Goal: Check status

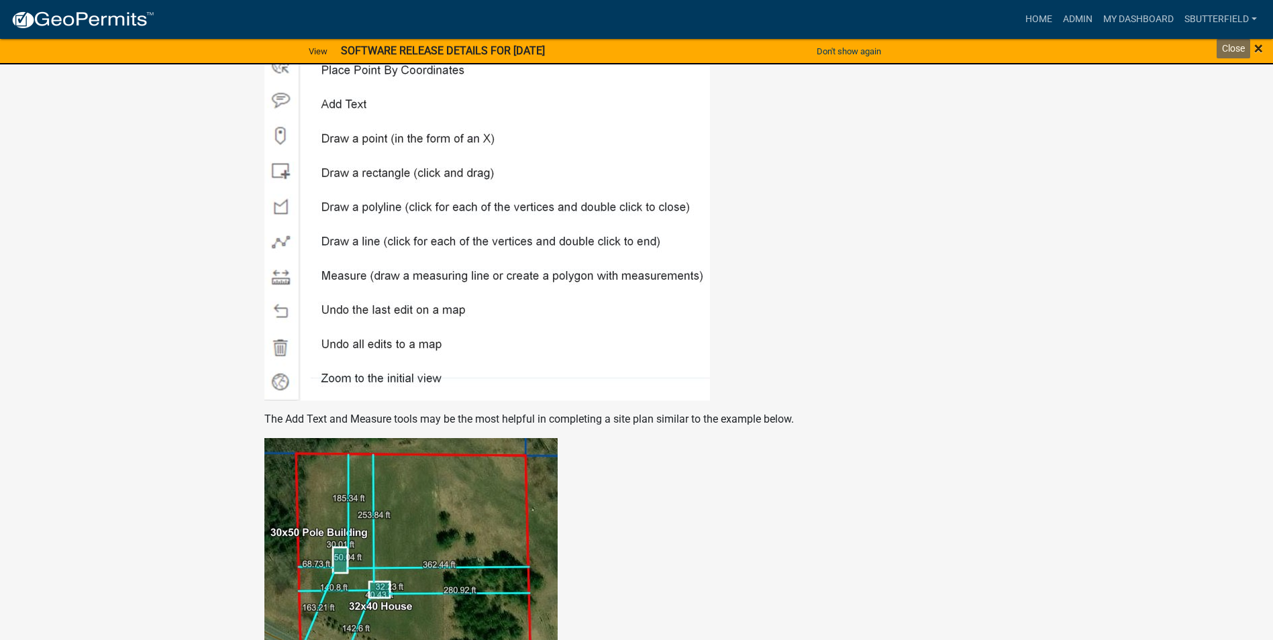
scroll to position [2164, 0]
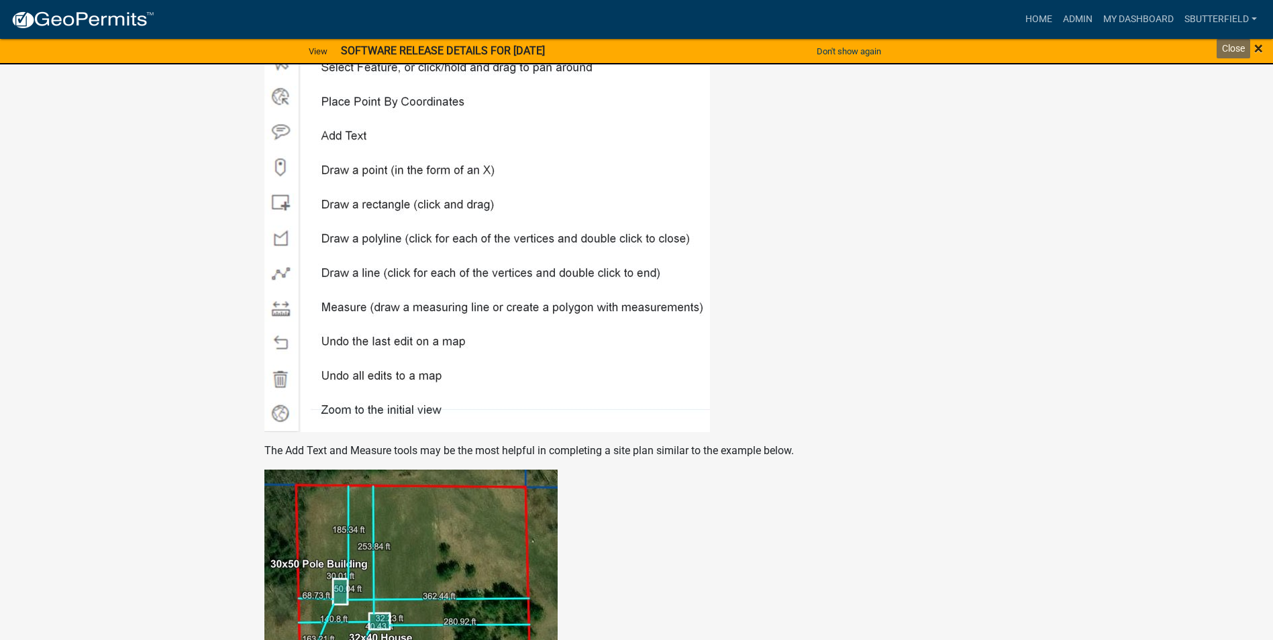
click at [1260, 50] on span "×" at bounding box center [1258, 48] width 9 height 19
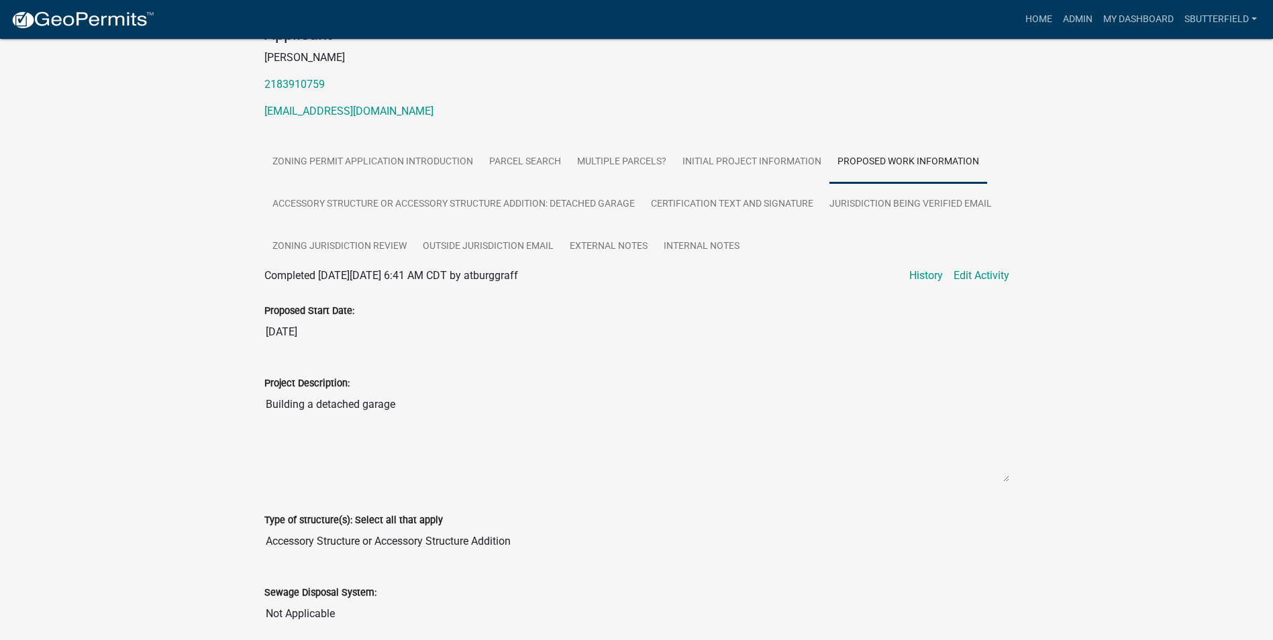
scroll to position [17, 0]
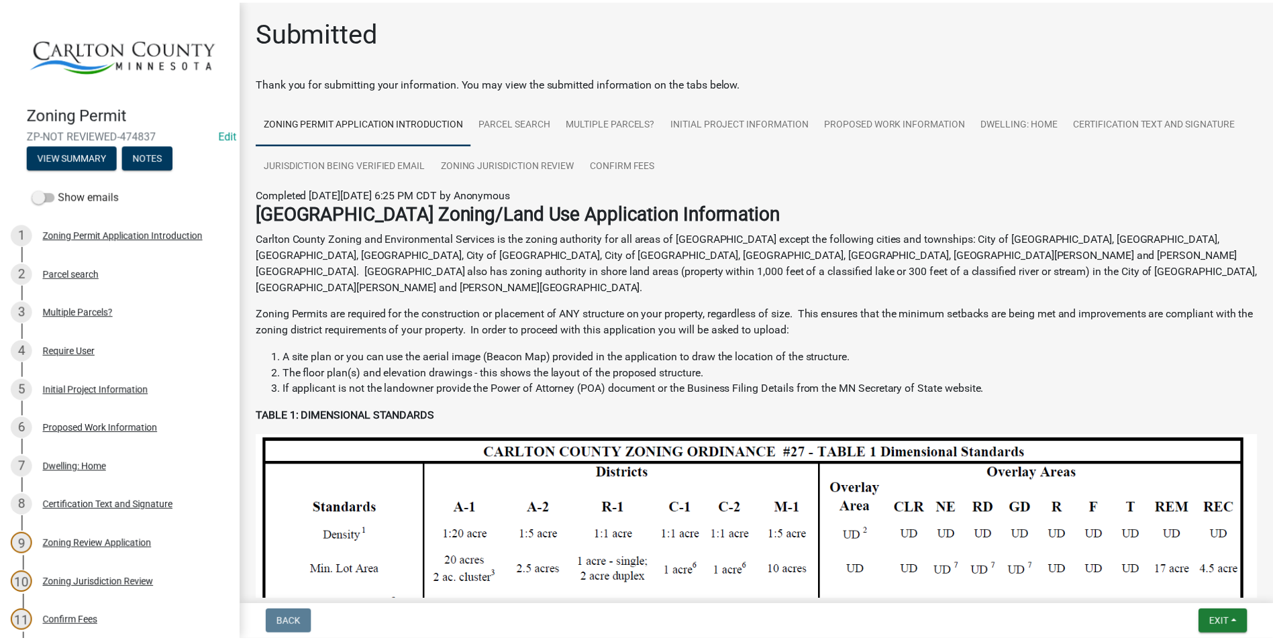
scroll to position [201, 0]
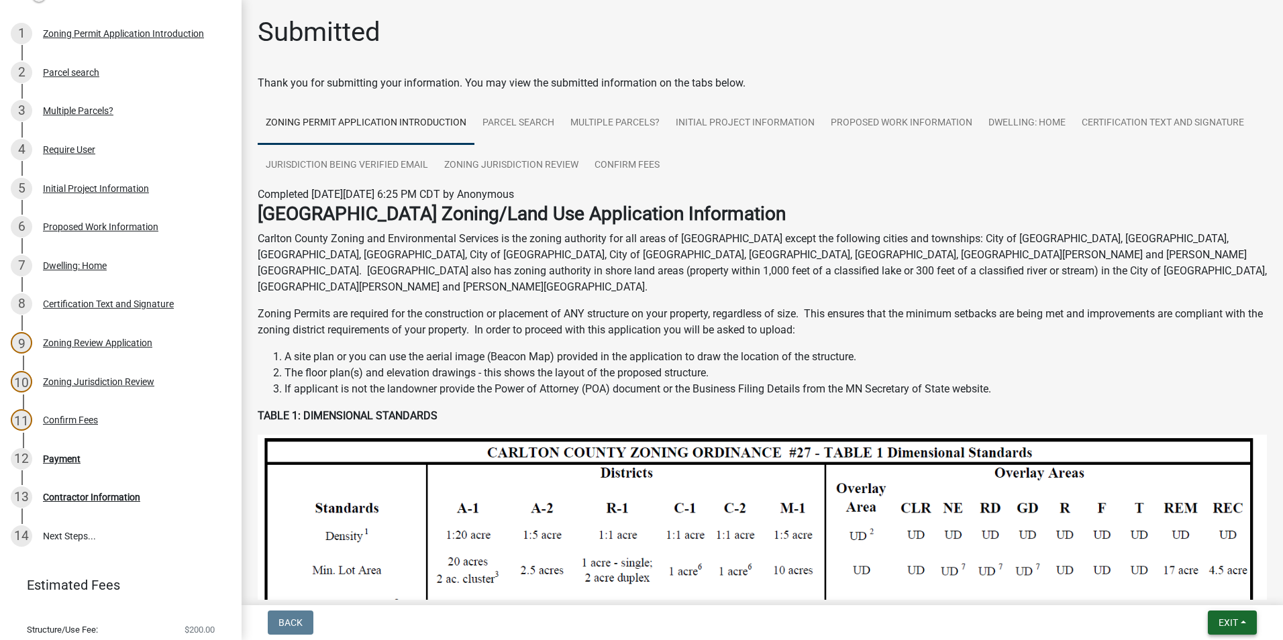
click at [1238, 626] on button "Exit" at bounding box center [1232, 623] width 49 height 24
click at [1201, 582] on button "Save & Exit" at bounding box center [1203, 588] width 107 height 32
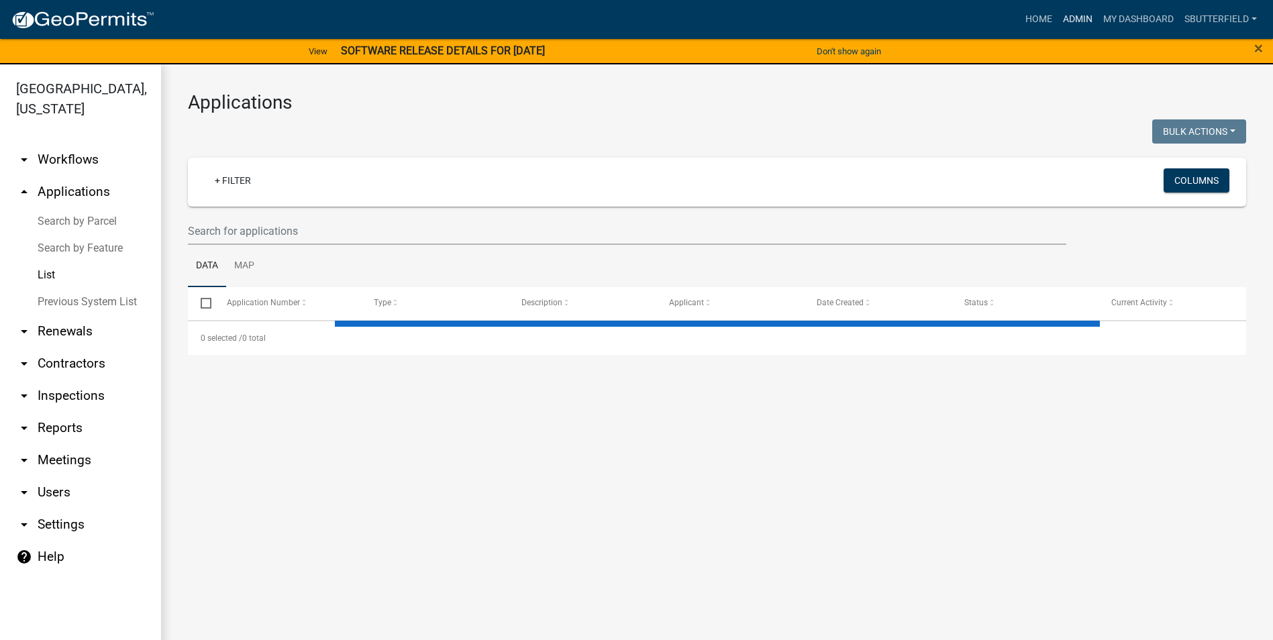
select select "1: 25"
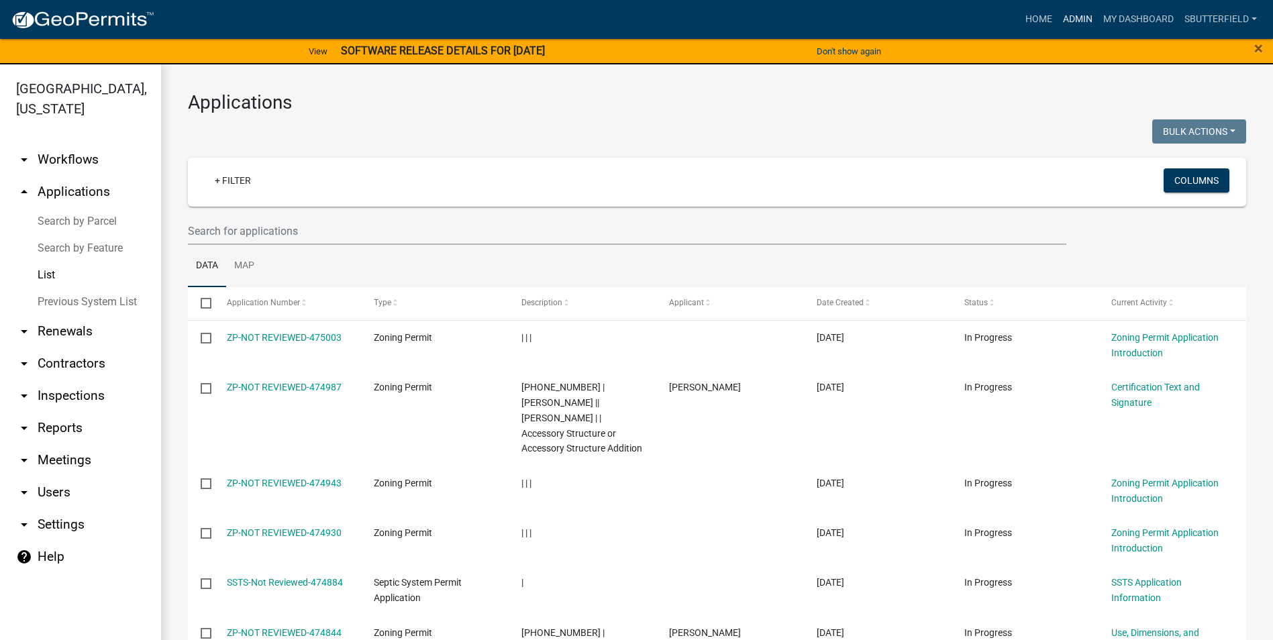
click at [1088, 17] on link "Admin" at bounding box center [1078, 20] width 40 height 26
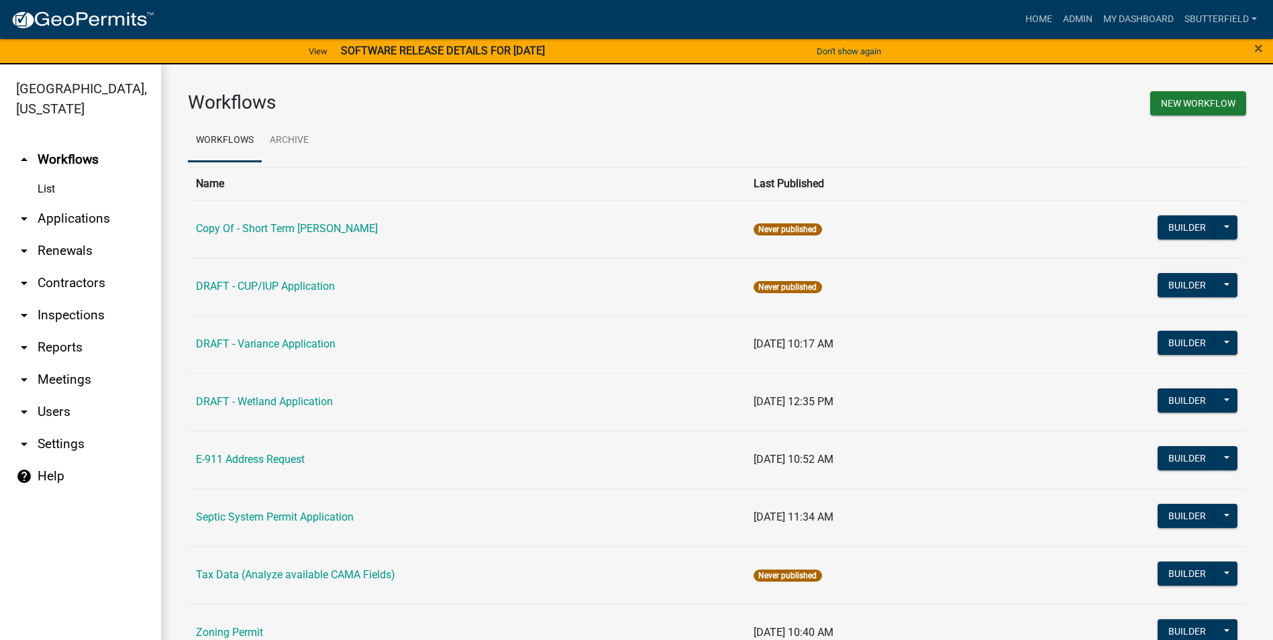
click at [70, 217] on link "arrow_drop_down Applications" at bounding box center [80, 219] width 161 height 32
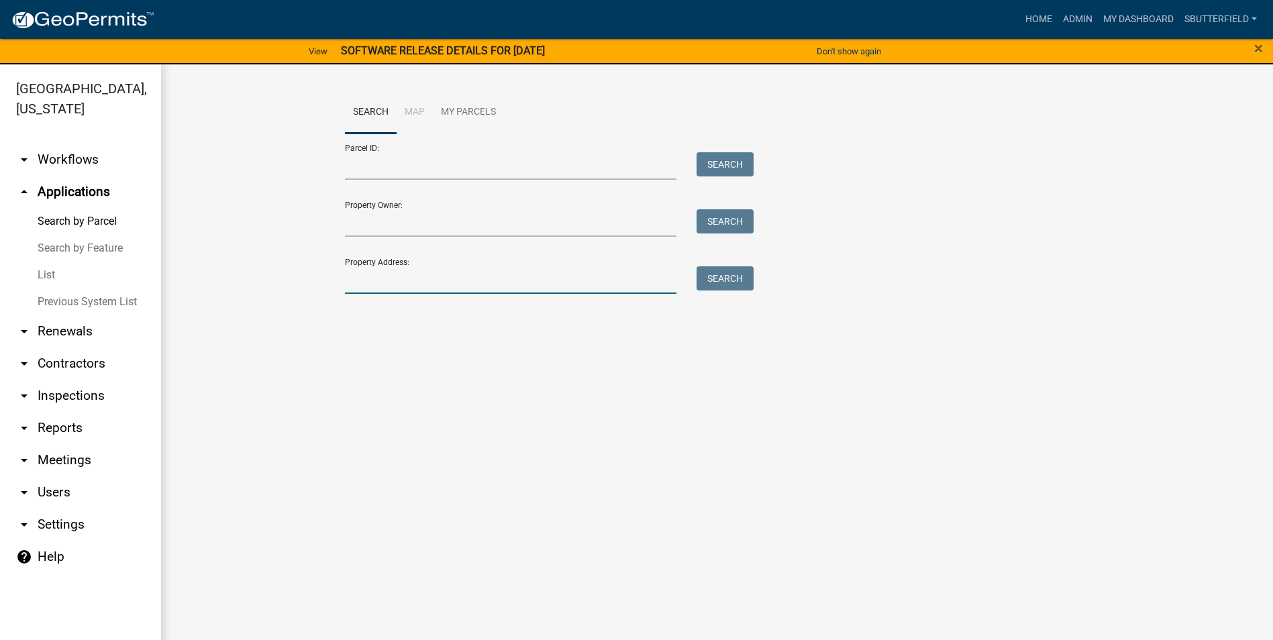
click at [378, 281] on input "Property Address:" at bounding box center [511, 280] width 332 height 28
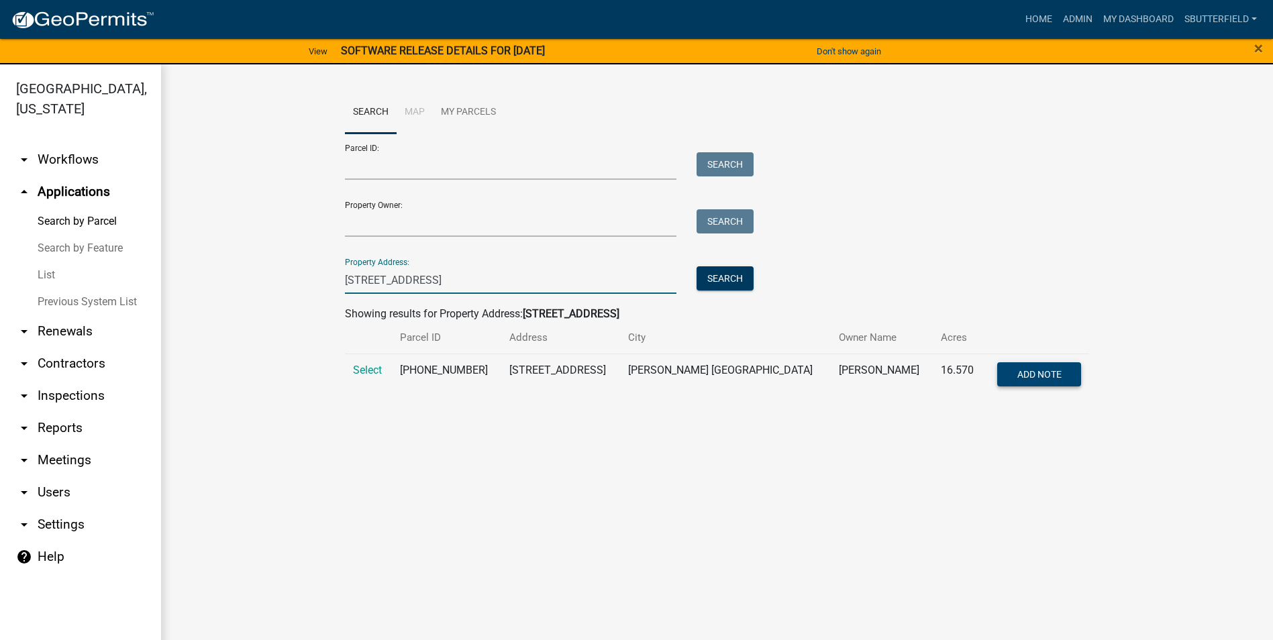
type input "[STREET_ADDRESS]"
click at [1032, 372] on span "Add Note" at bounding box center [1039, 373] width 44 height 11
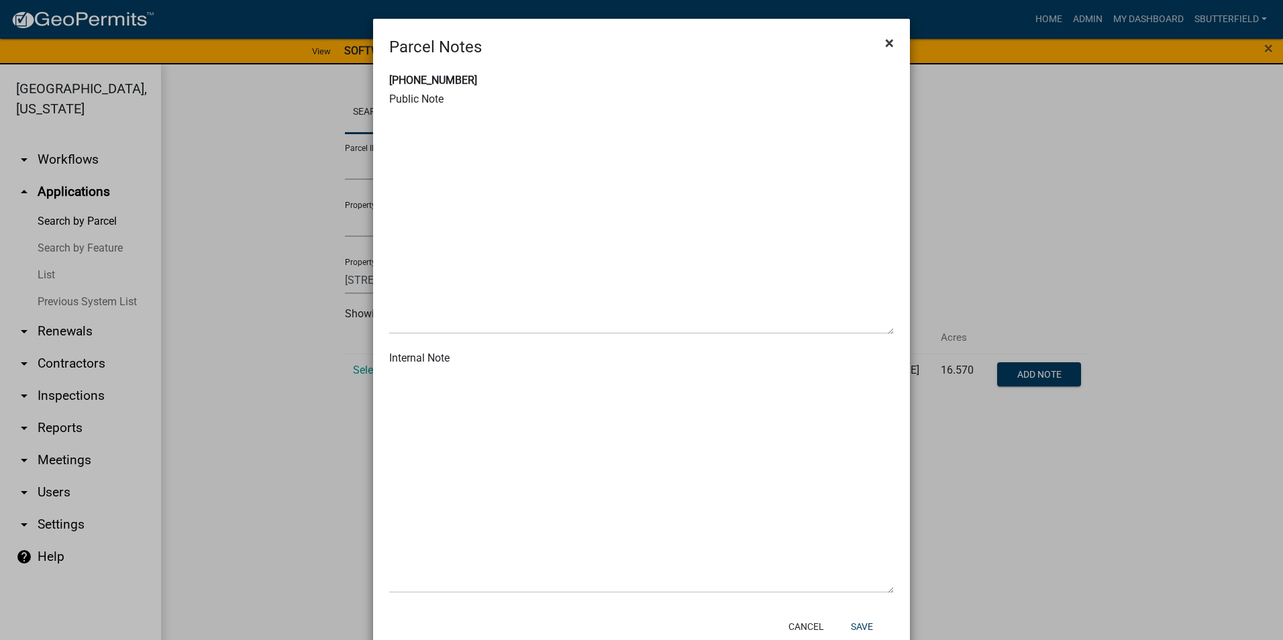
click at [885, 41] on span "×" at bounding box center [889, 43] width 9 height 19
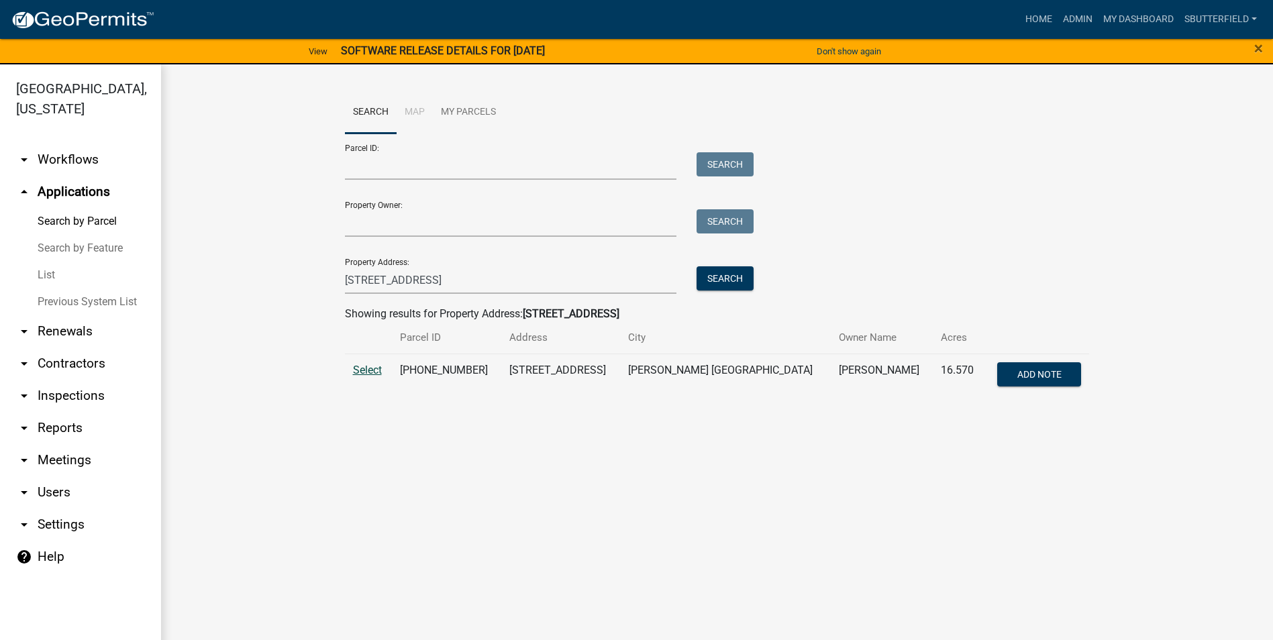
click at [374, 364] on span "Select" at bounding box center [367, 370] width 29 height 13
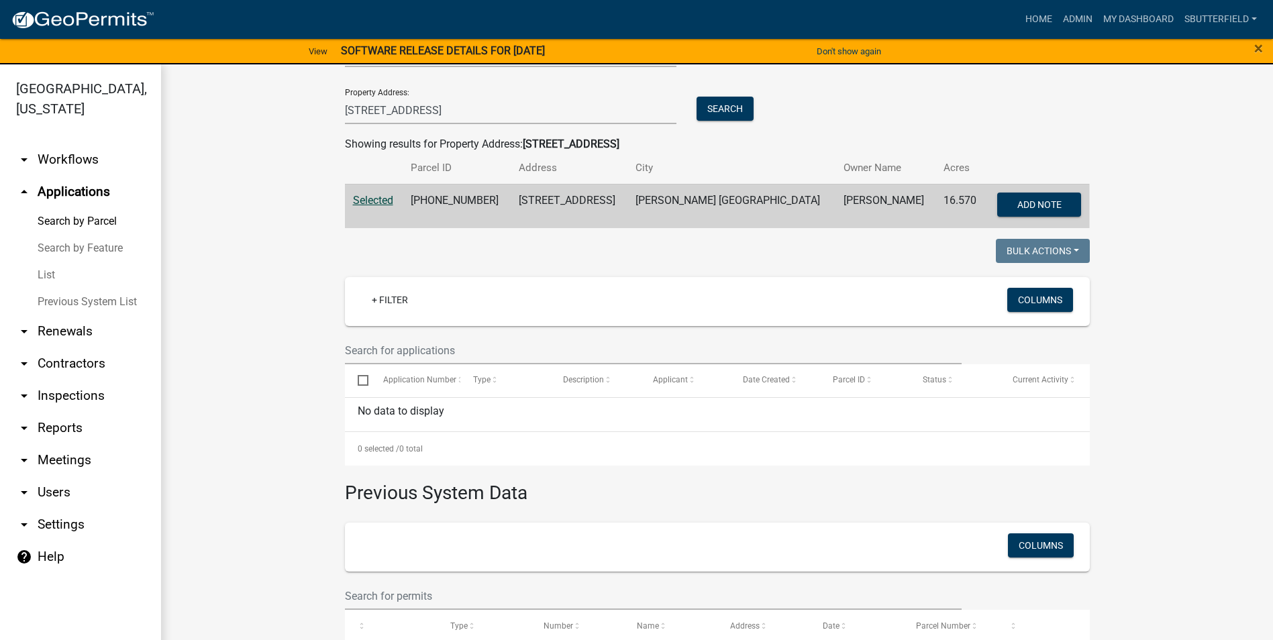
scroll to position [201, 0]
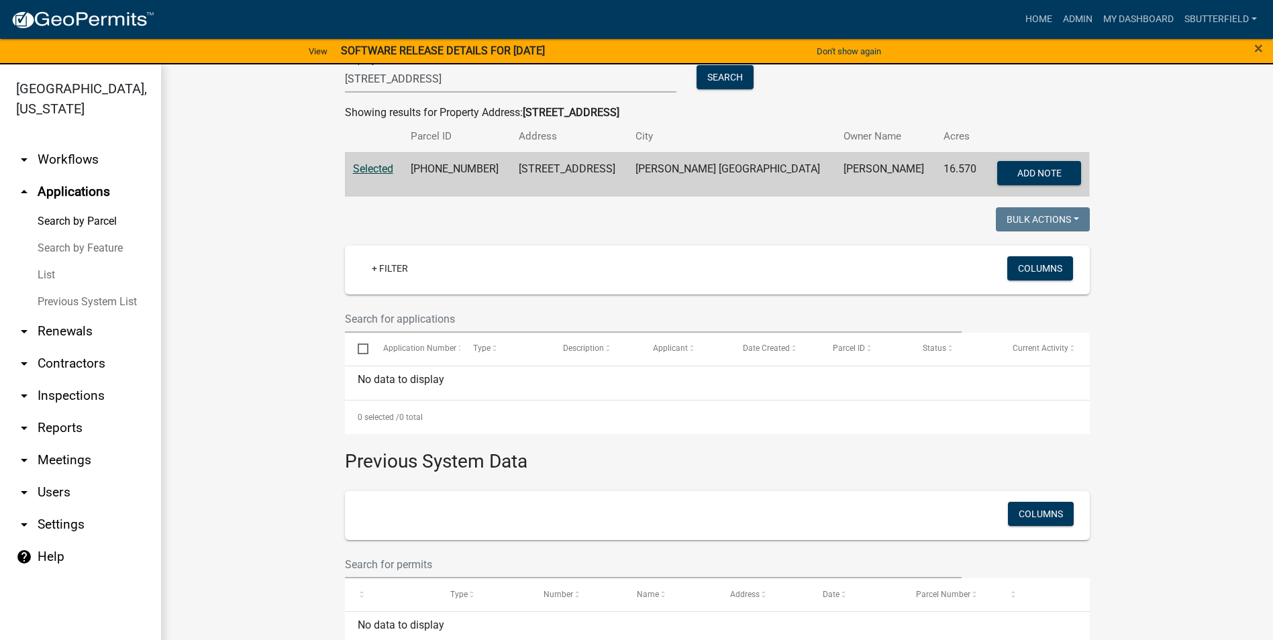
click at [370, 170] on span "Selected" at bounding box center [373, 168] width 40 height 13
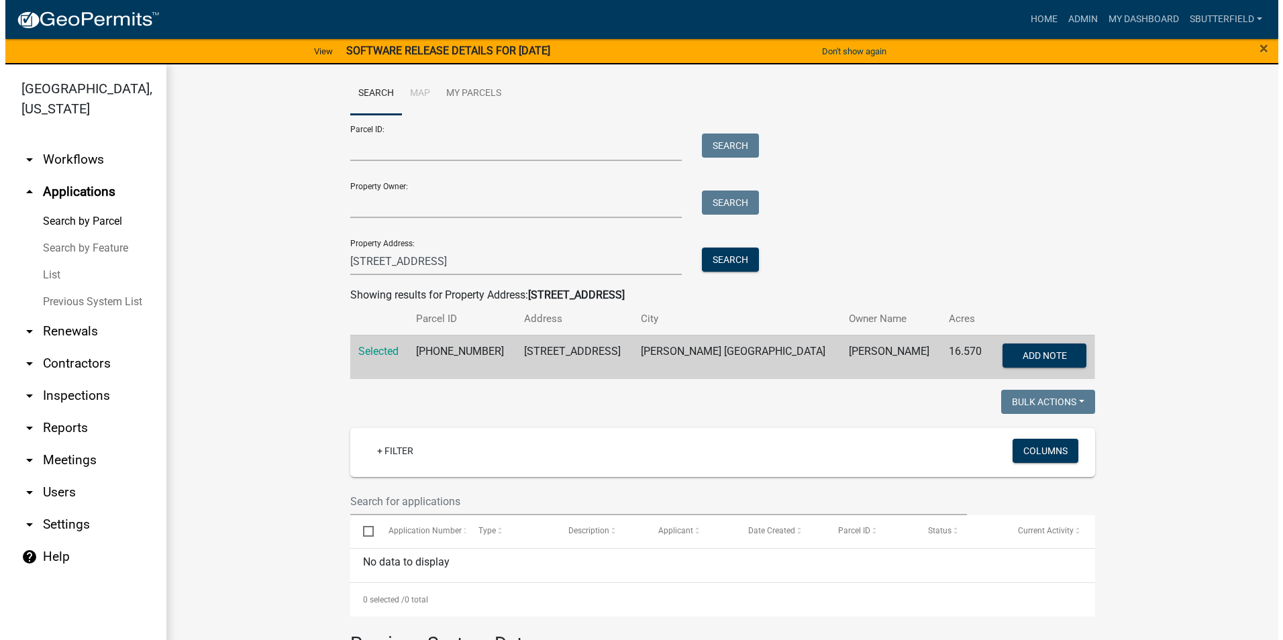
scroll to position [0, 0]
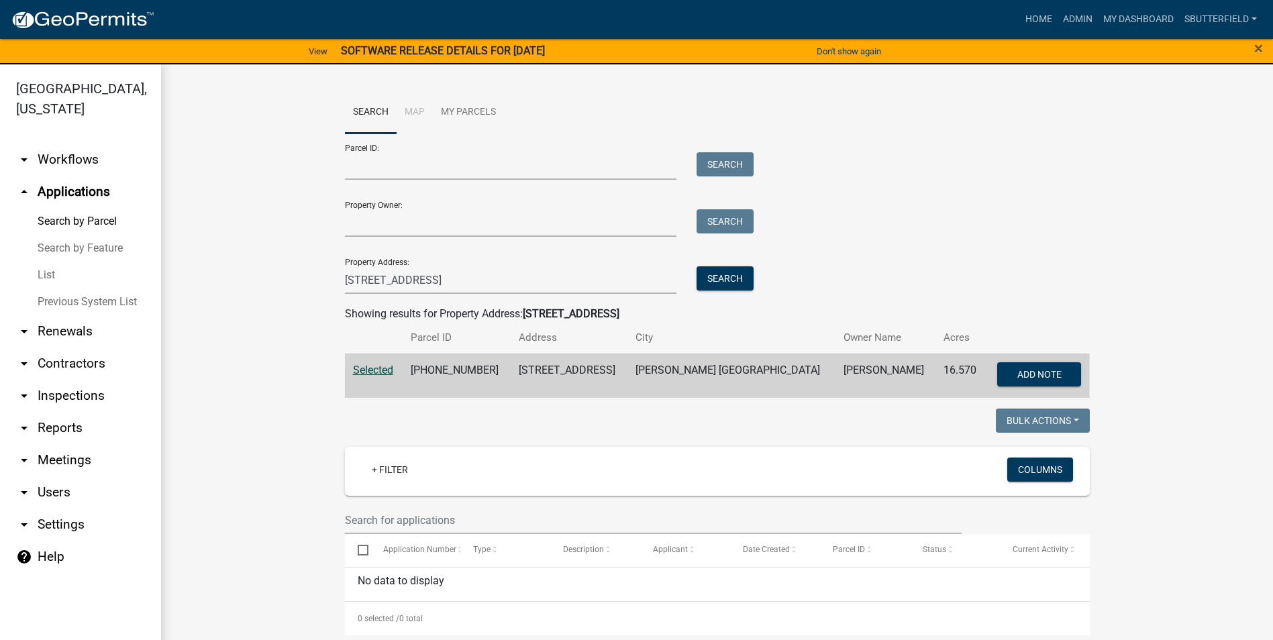
click at [380, 368] on span "Selected" at bounding box center [373, 370] width 40 height 13
click at [54, 270] on link "List" at bounding box center [80, 275] width 161 height 27
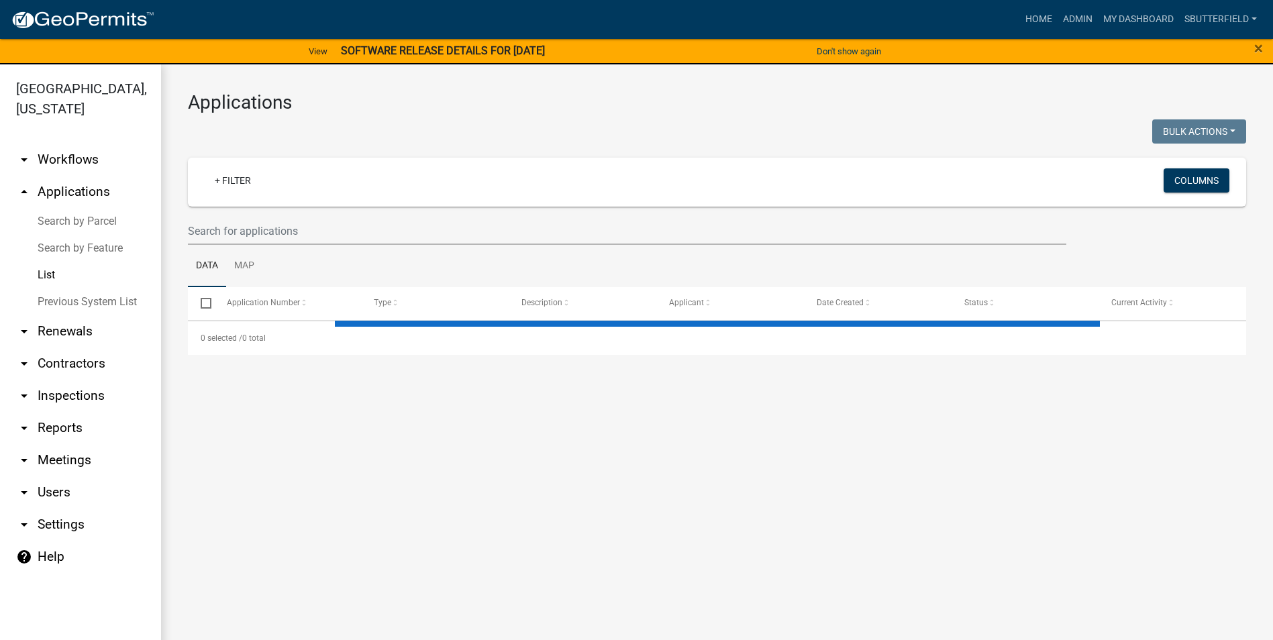
select select "1: 25"
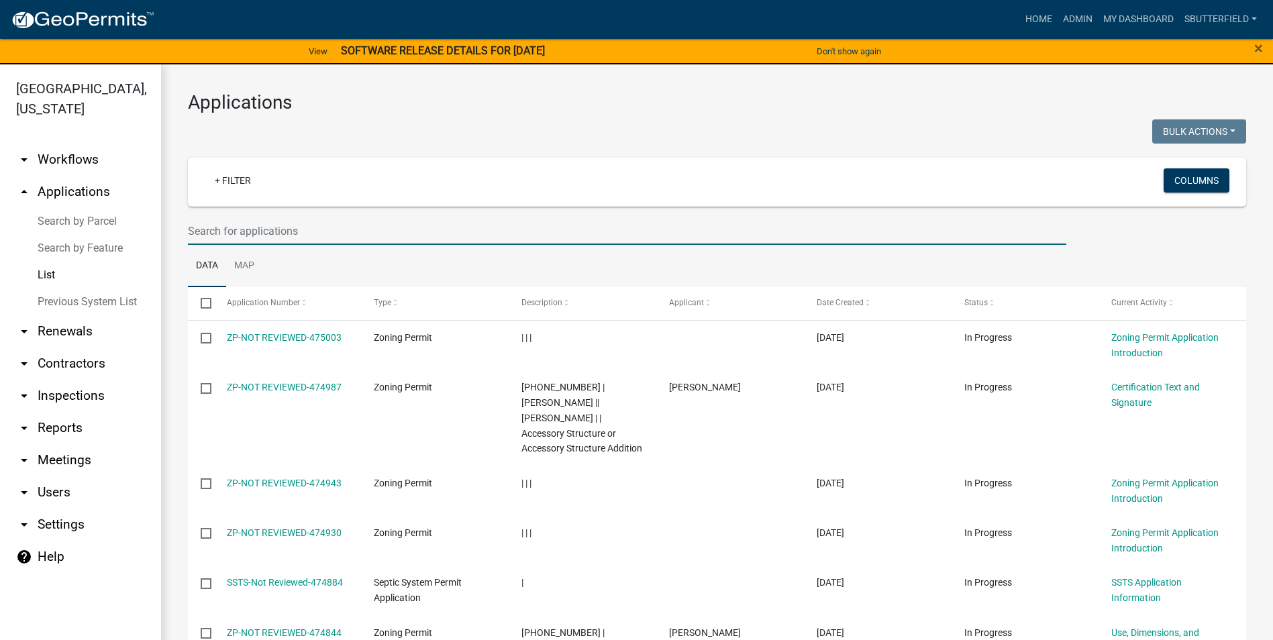
click at [305, 233] on input "text" at bounding box center [627, 231] width 879 height 28
type input "2480"
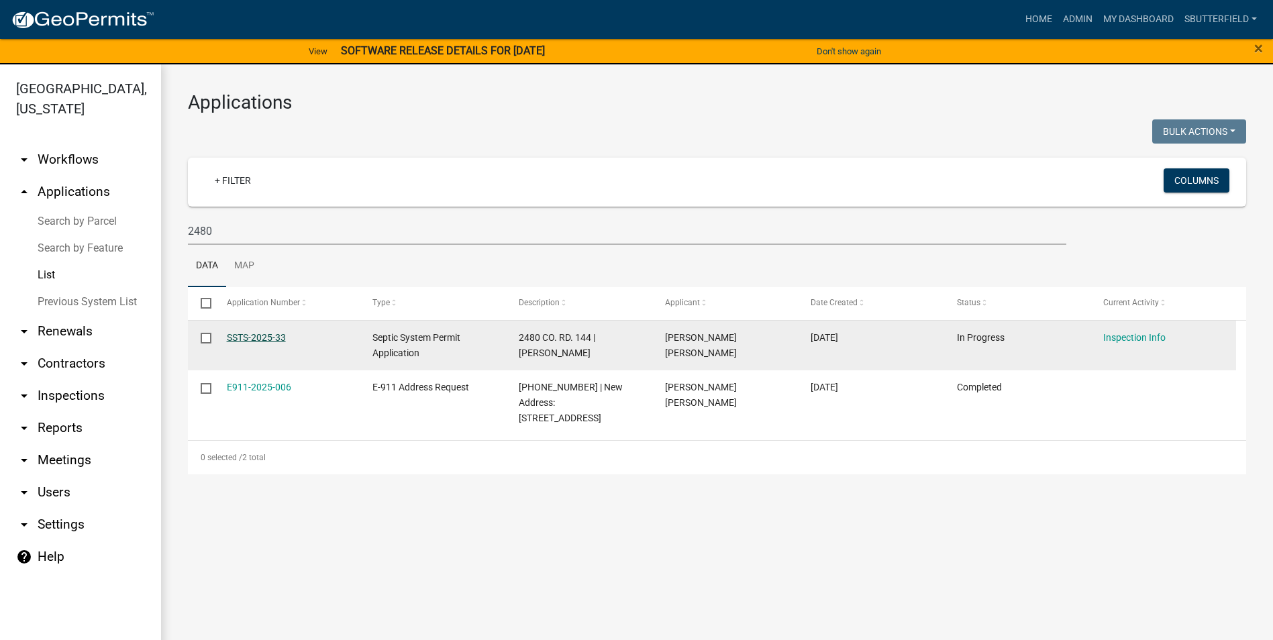
click at [270, 337] on link "SSTS-2025-33" at bounding box center [256, 337] width 59 height 11
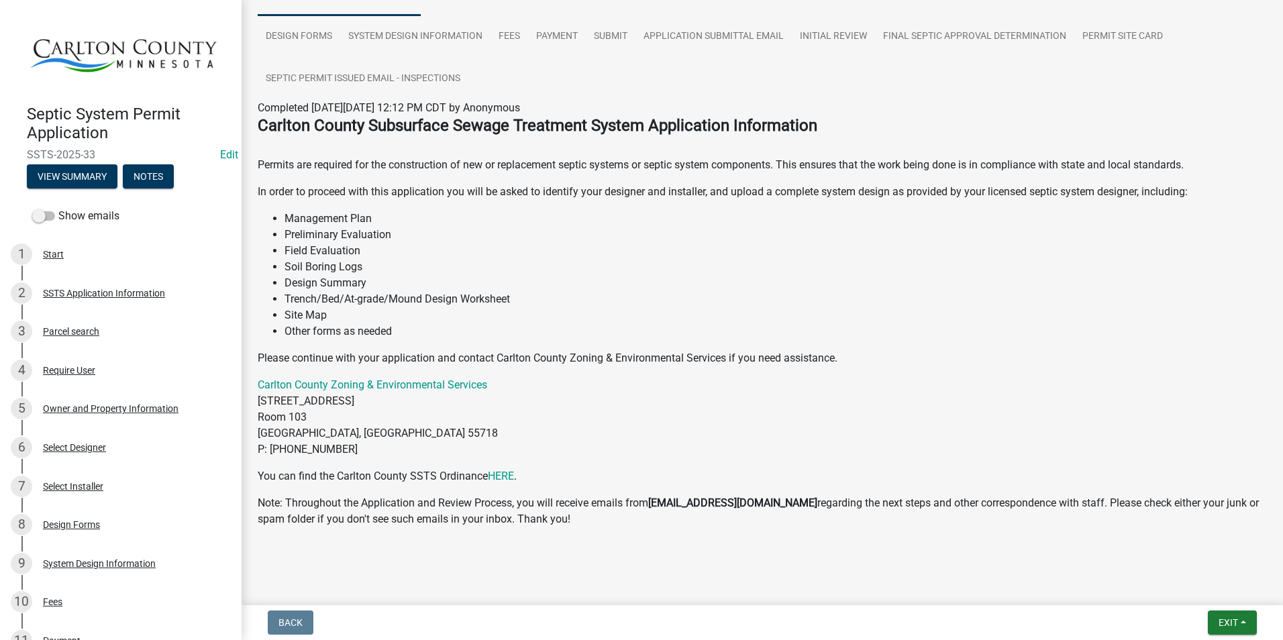
scroll to position [134, 0]
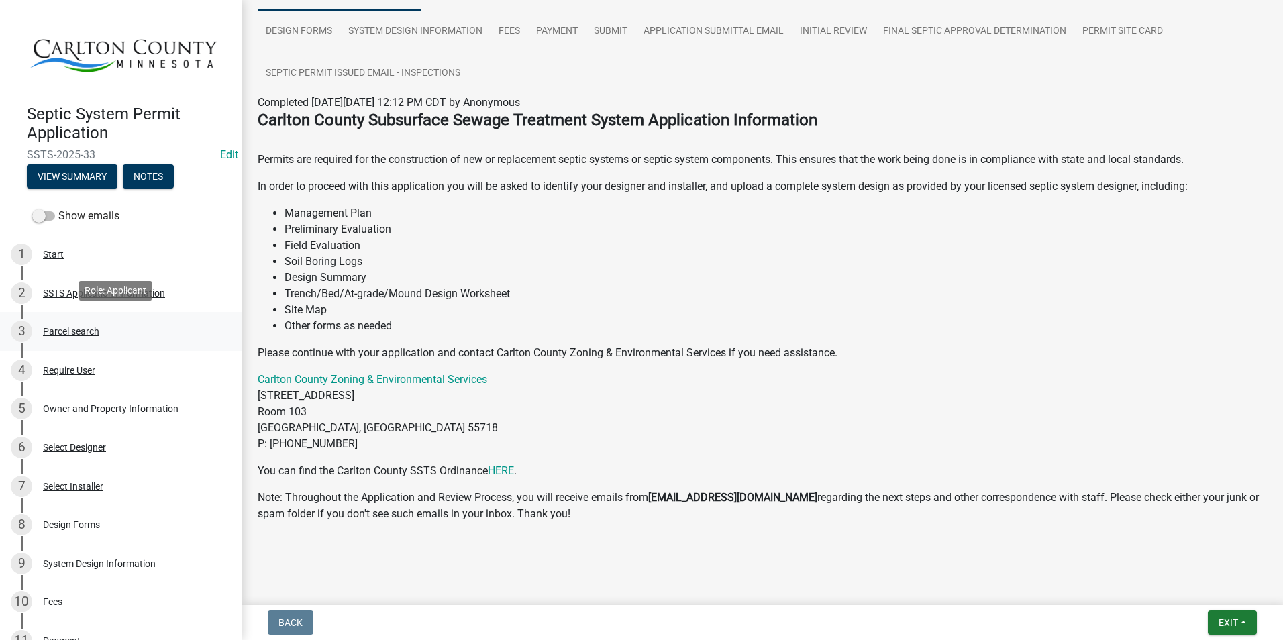
click at [82, 327] on div "Parcel search" at bounding box center [71, 331] width 56 height 9
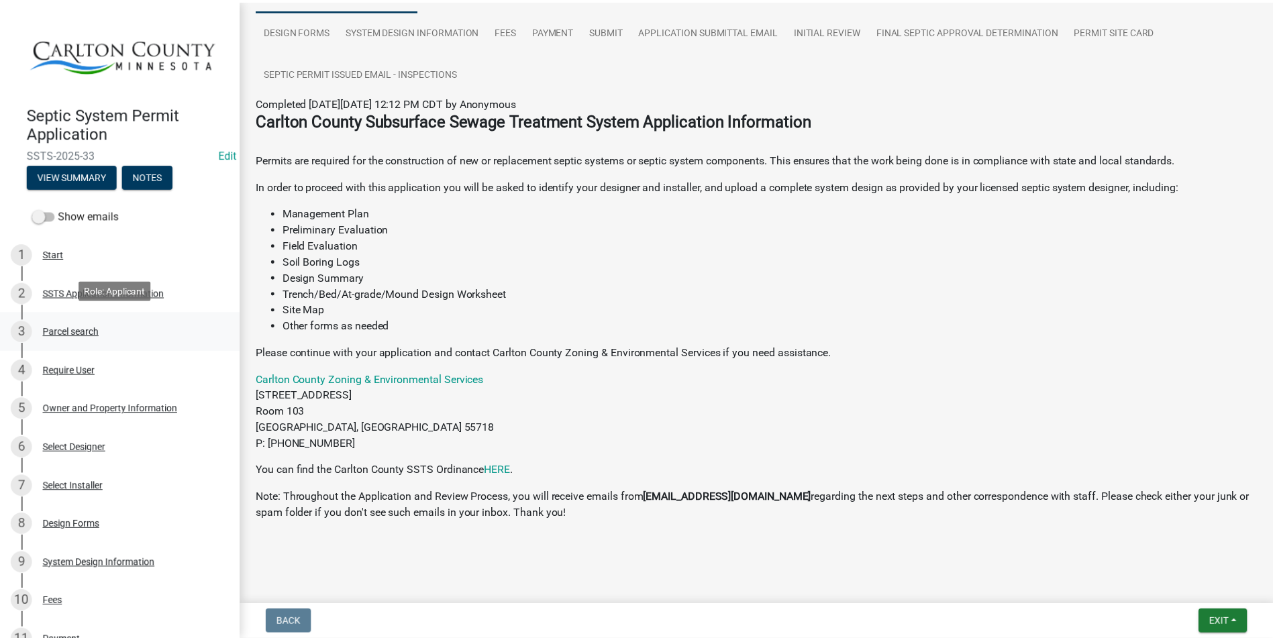
scroll to position [0, 0]
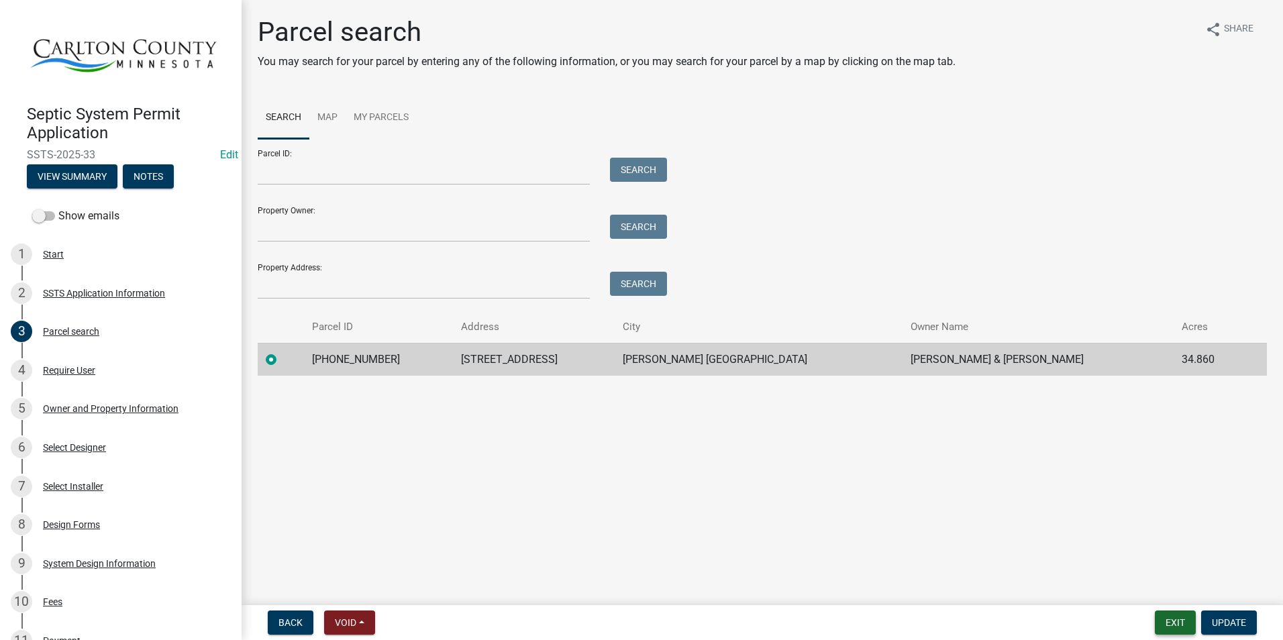
click at [1183, 619] on button "Exit" at bounding box center [1175, 623] width 41 height 24
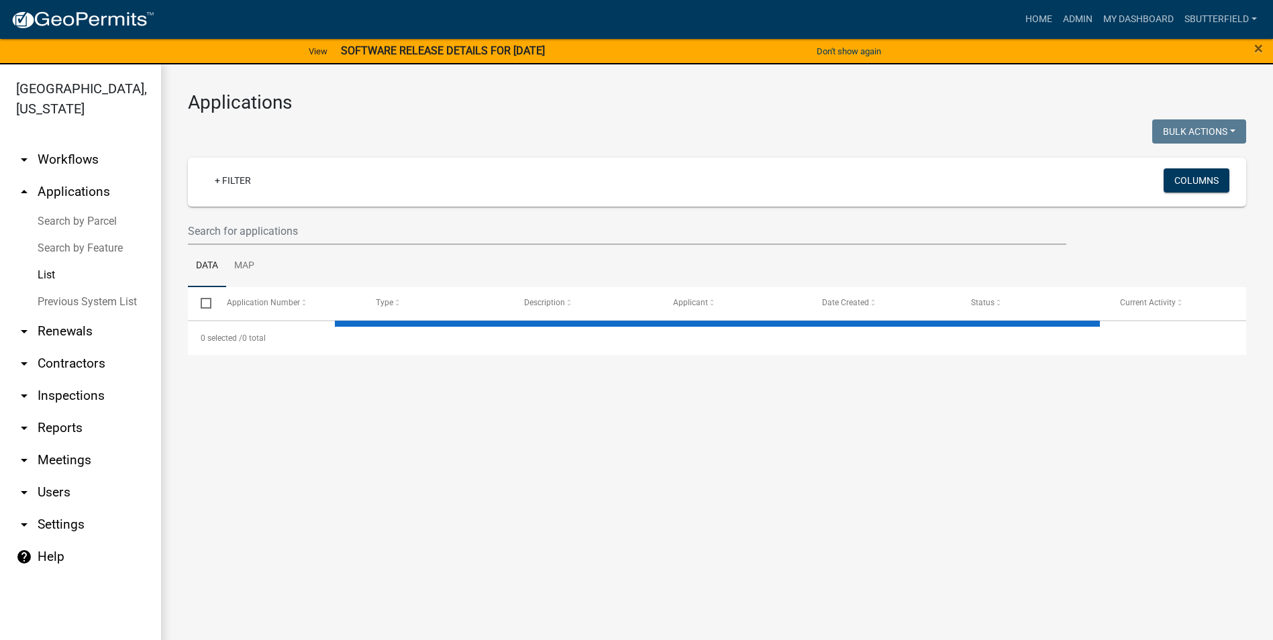
select select "1: 25"
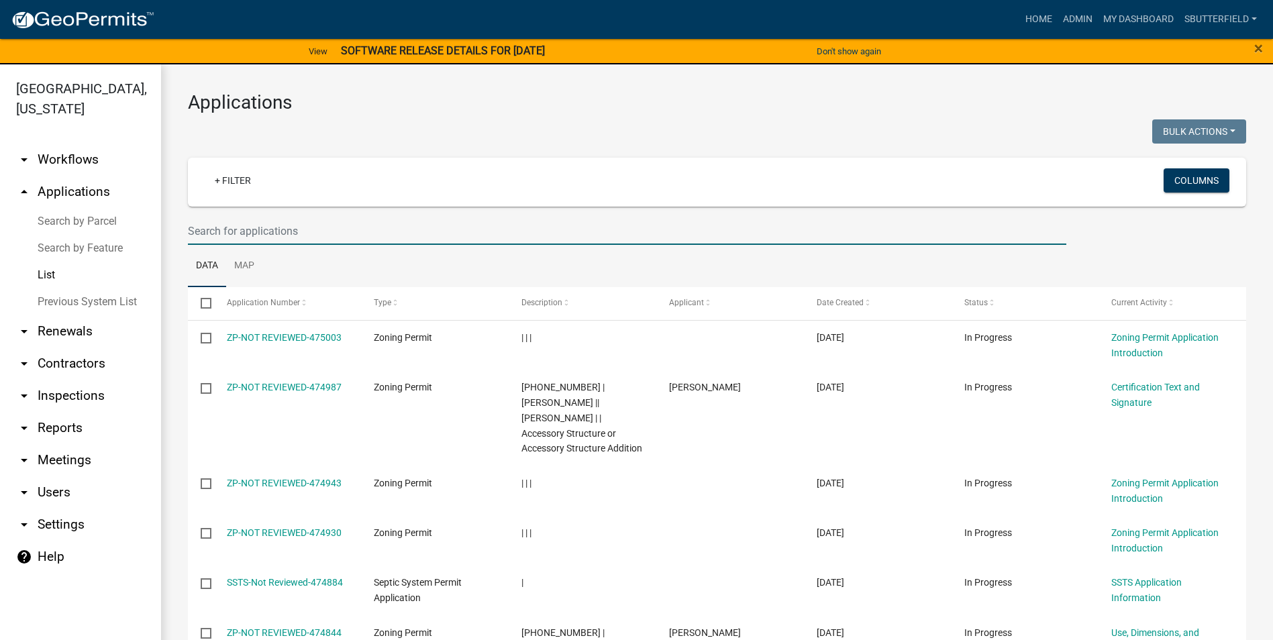
click at [217, 225] on input "text" at bounding box center [627, 231] width 879 height 28
type input "[PERSON_NAME]"
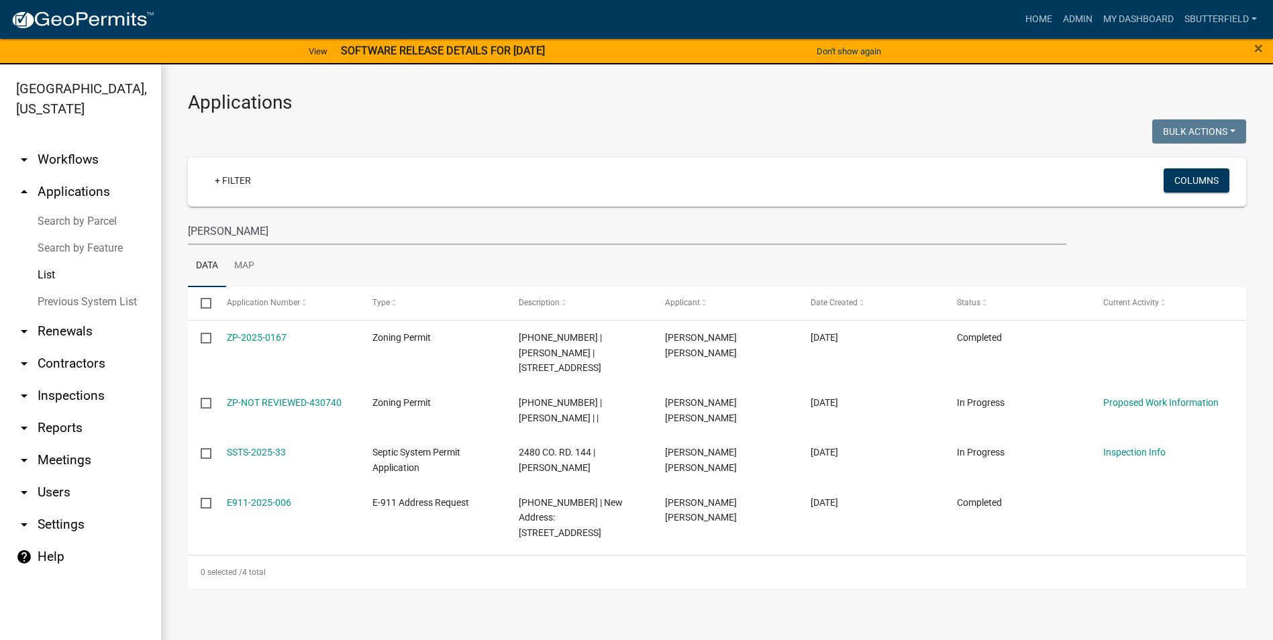
click at [244, 336] on link "ZP-2025-0167" at bounding box center [257, 337] width 60 height 11
